Goal: Communication & Community: Share content

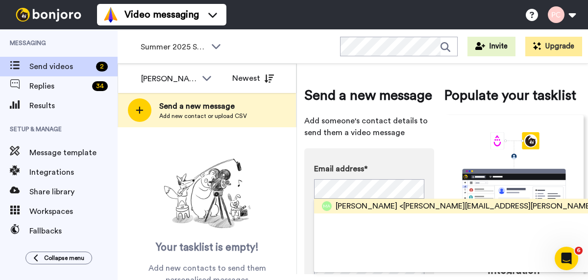
click at [357, 209] on span "[PERSON_NAME]" at bounding box center [367, 206] width 62 height 12
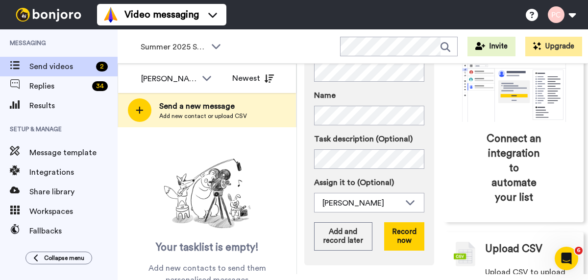
scroll to position [118, 0]
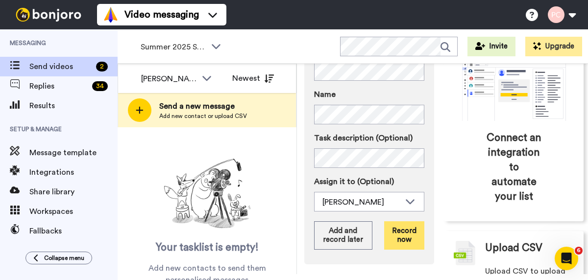
click at [404, 237] on button "Record now" at bounding box center [404, 235] width 40 height 28
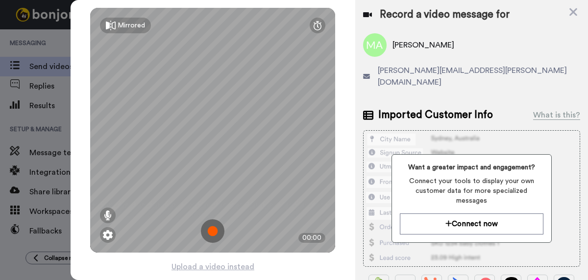
click at [217, 232] on img at bounding box center [213, 231] width 24 height 24
click at [214, 232] on img at bounding box center [213, 231] width 24 height 24
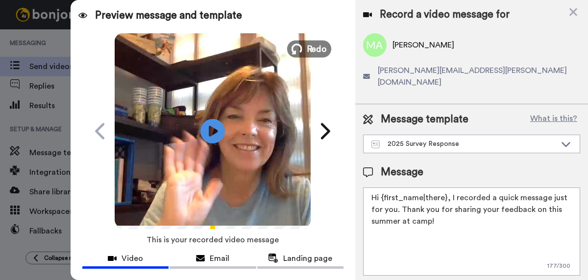
click at [316, 46] on span "Redo" at bounding box center [317, 48] width 21 height 13
